Goal: Information Seeking & Learning: Learn about a topic

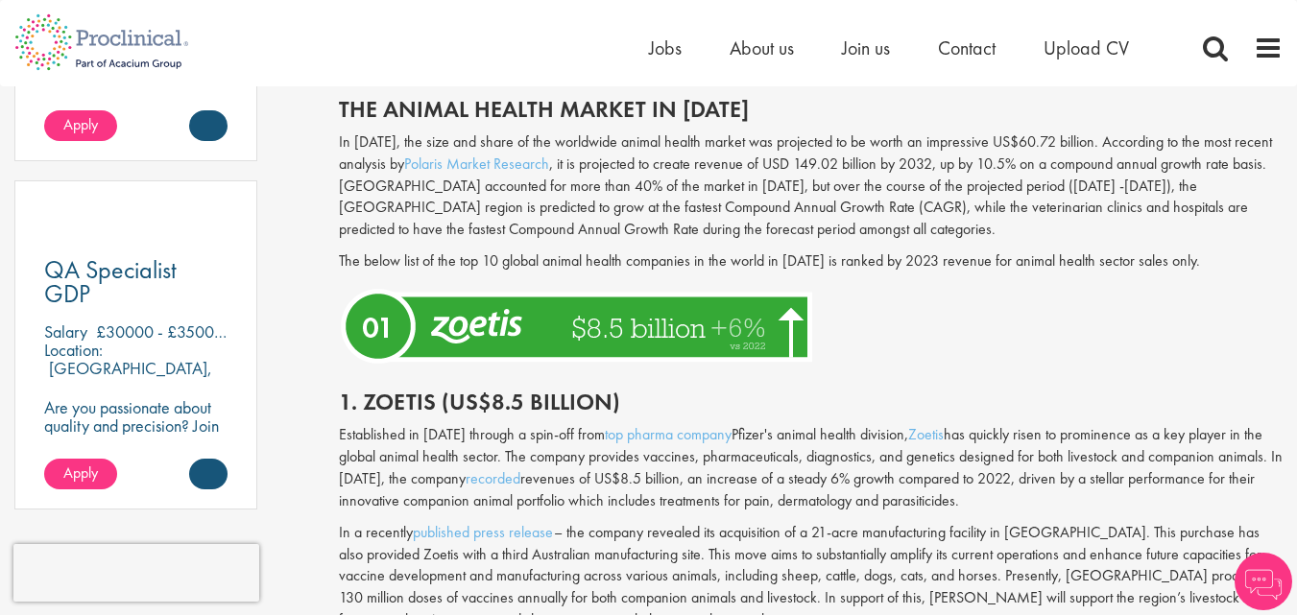
scroll to position [1248, 0]
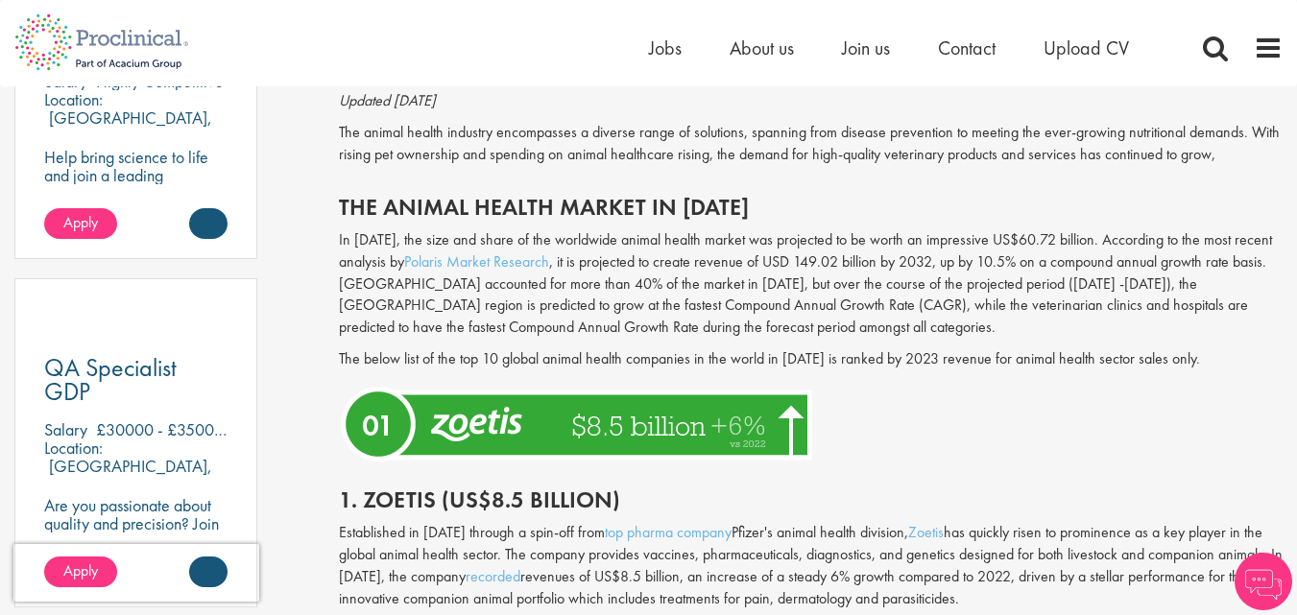
click at [397, 488] on h2 "1. Zoetis (US$8.5 billion)" at bounding box center [810, 500] width 943 height 25
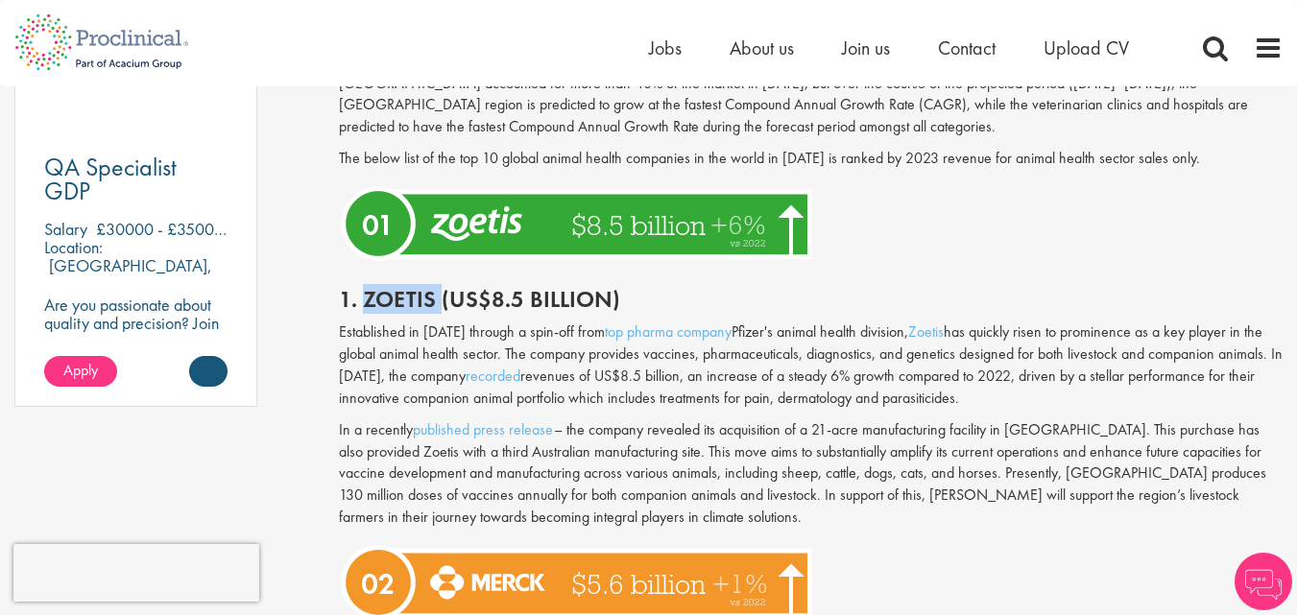
scroll to position [1440, 0]
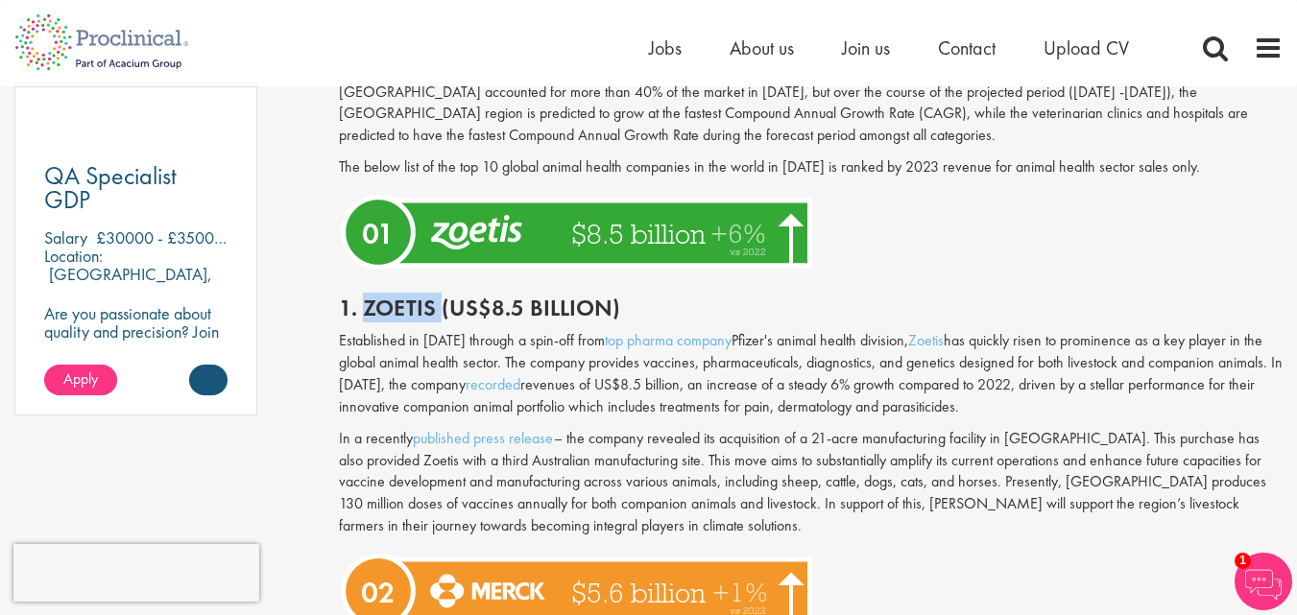
copy h2 "Zoetis"
click at [928, 330] on link "Zoetis" at bounding box center [926, 340] width 36 height 20
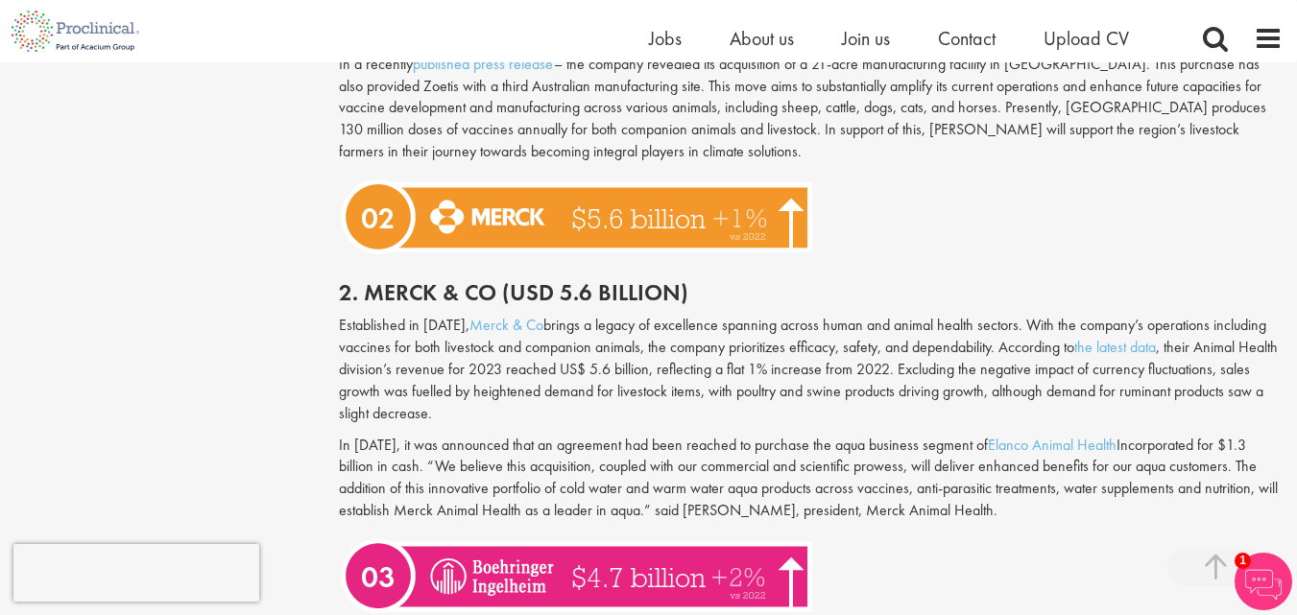
scroll to position [1824, 0]
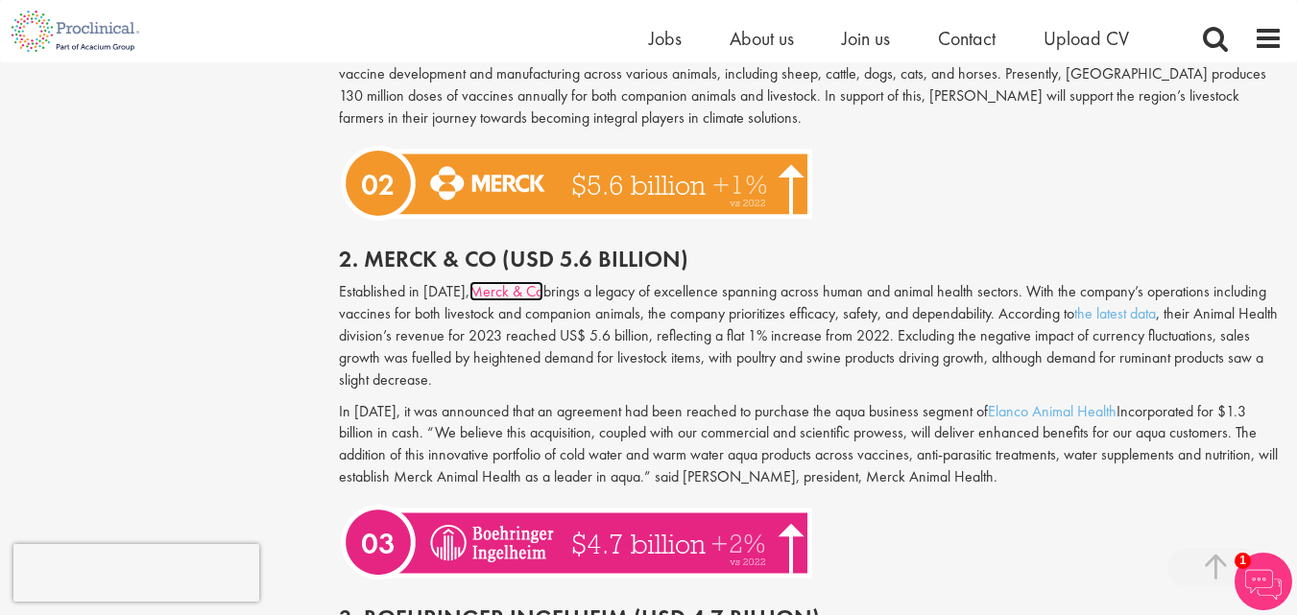
click at [499, 281] on link "Merck & Co" at bounding box center [506, 291] width 74 height 20
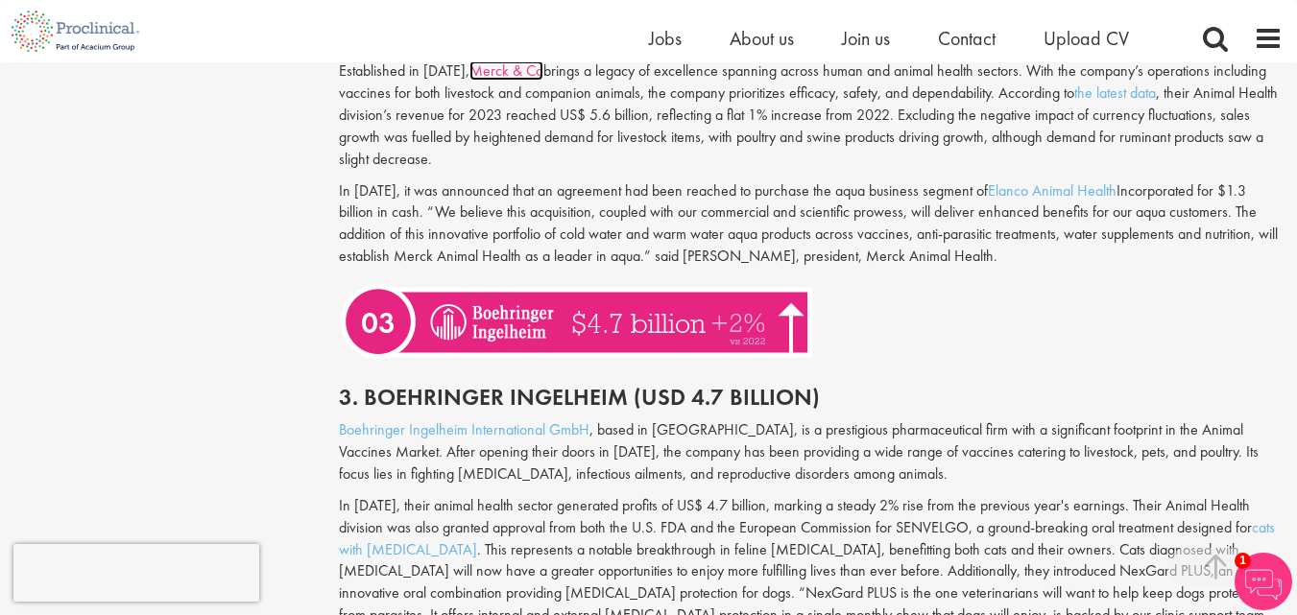
scroll to position [2112, 0]
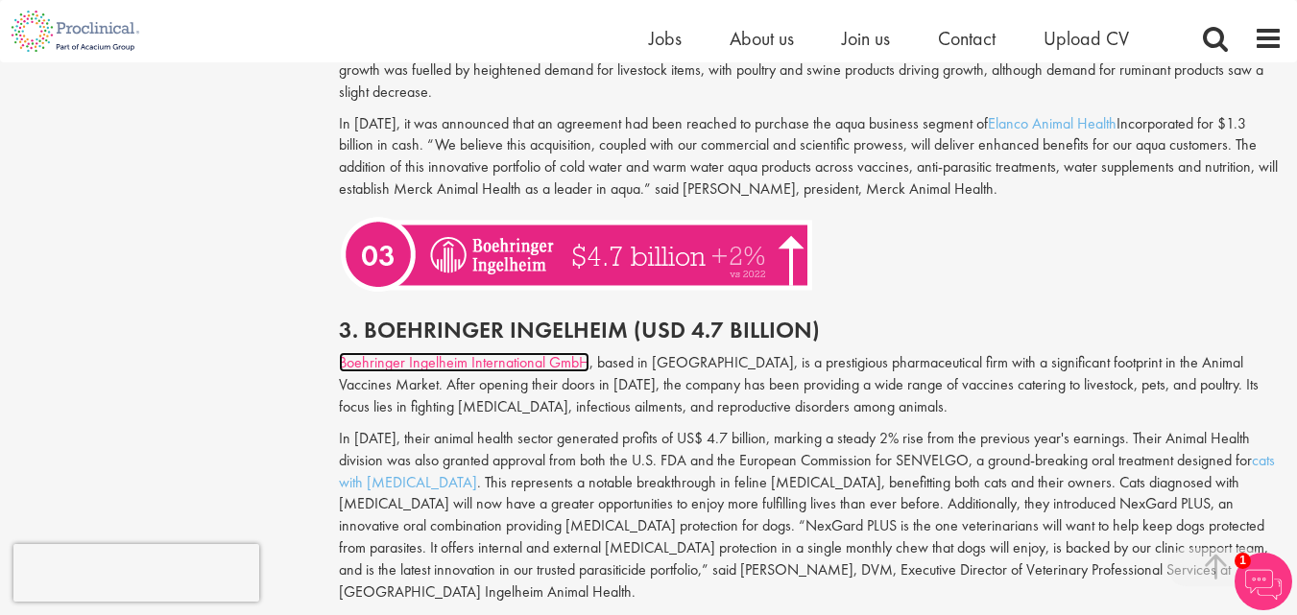
click at [553, 352] on link "Boehringer Ingelheim International GmbH" at bounding box center [464, 362] width 251 height 20
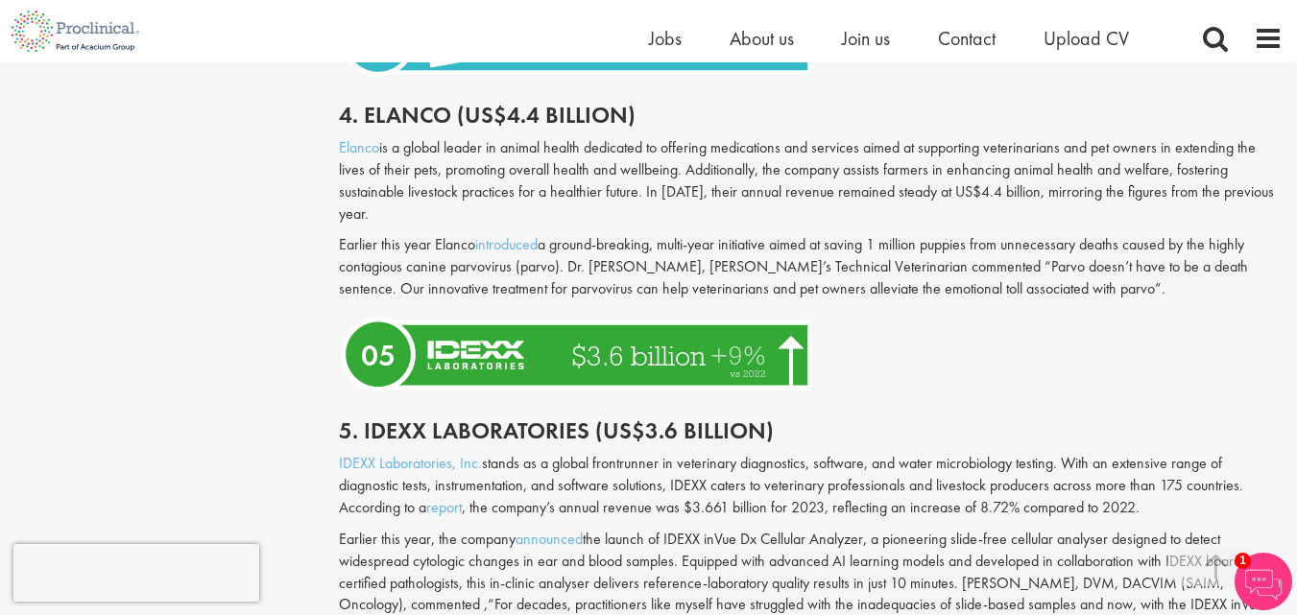
scroll to position [2687, 0]
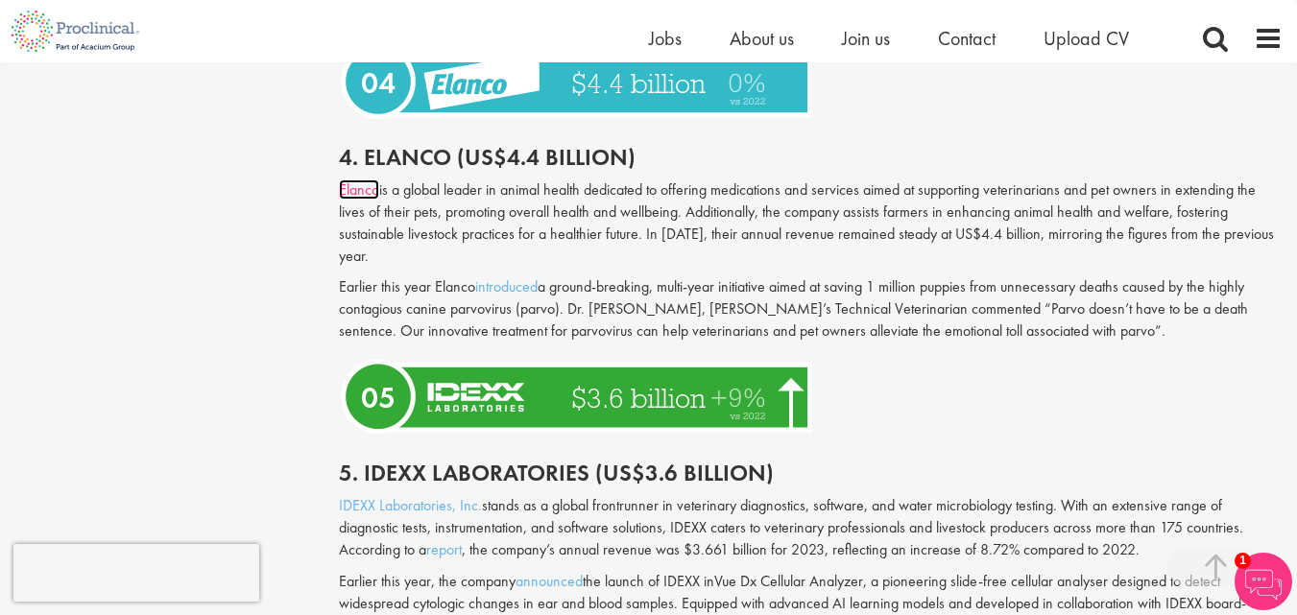
click at [355, 179] on link "Elanco" at bounding box center [359, 189] width 40 height 20
click at [423, 495] on link "IDEXX Laboratories, Inc." at bounding box center [410, 505] width 143 height 20
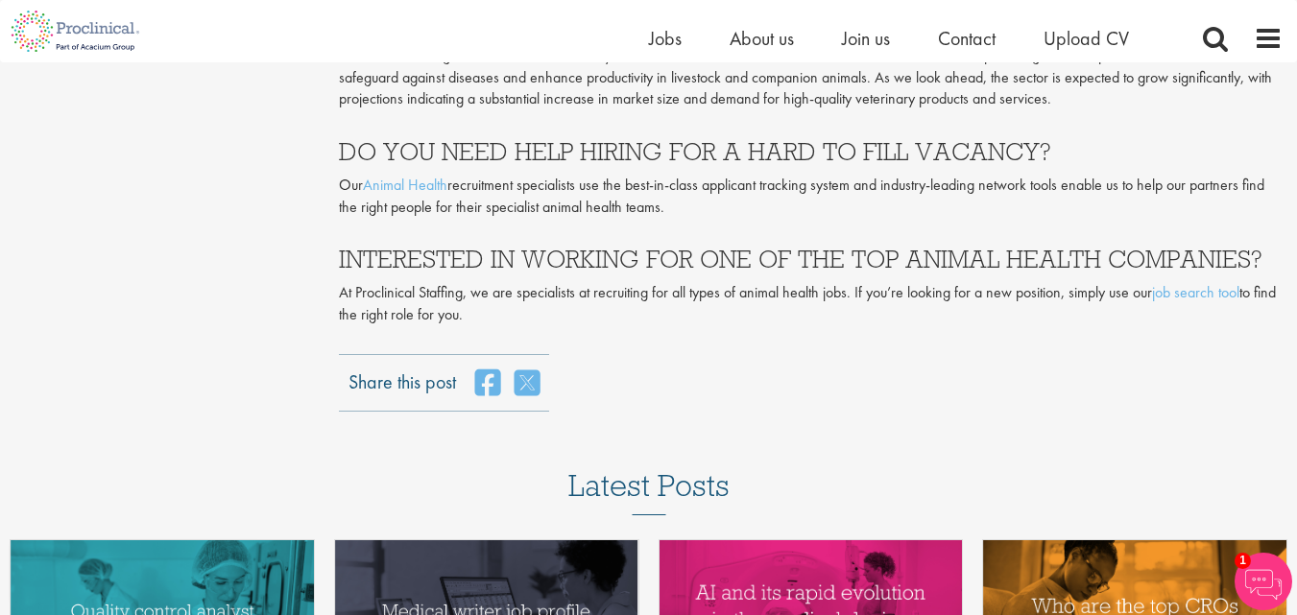
scroll to position [5087, 0]
